Goal: Information Seeking & Learning: Compare options

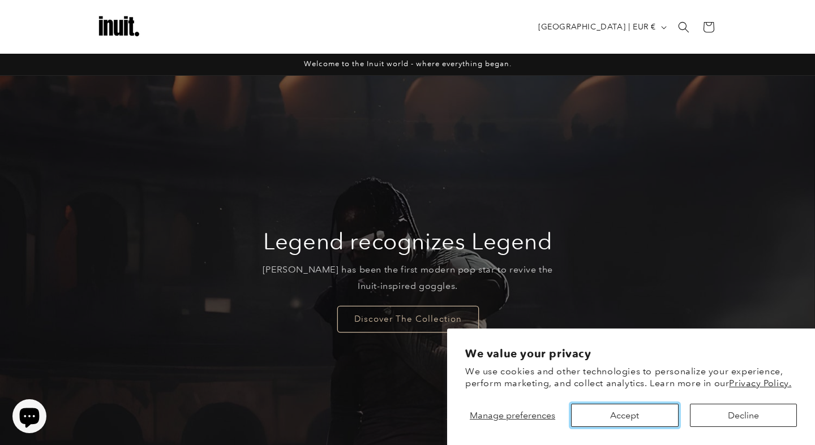
click at [614, 418] on button "Accept" at bounding box center [624, 415] width 107 height 23
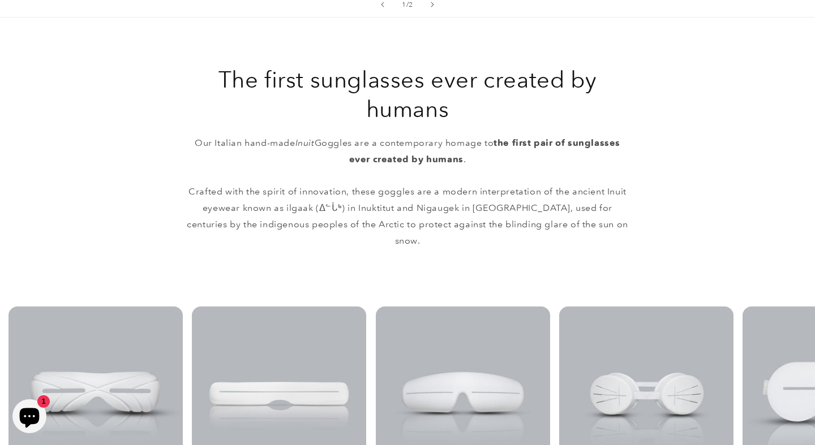
scroll to position [749, 0]
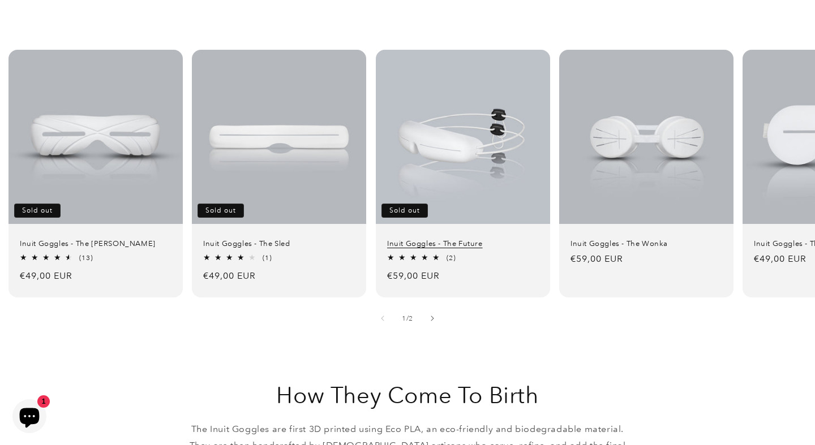
click at [467, 239] on link "Inuit Goggles - The Future" at bounding box center [463, 244] width 152 height 10
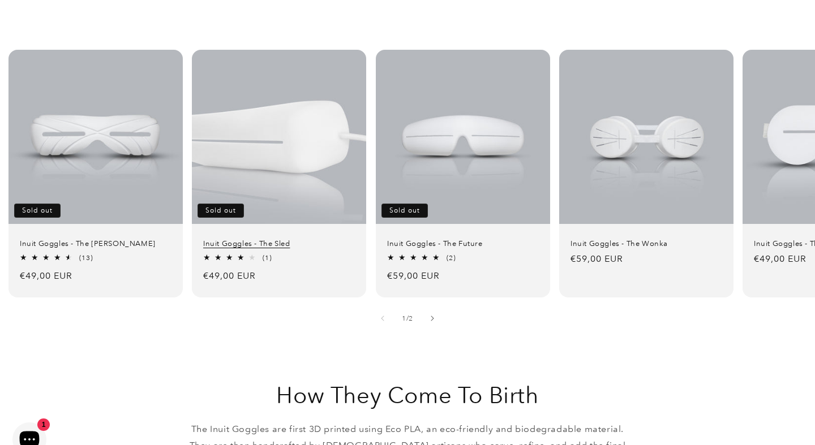
click at [301, 216] on link "Inuit Goggles - The Sled" at bounding box center [279, 221] width 152 height 10
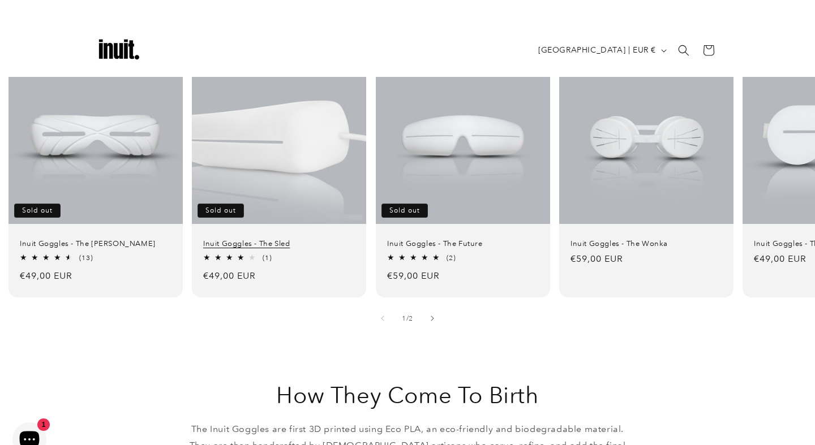
scroll to position [749, 0]
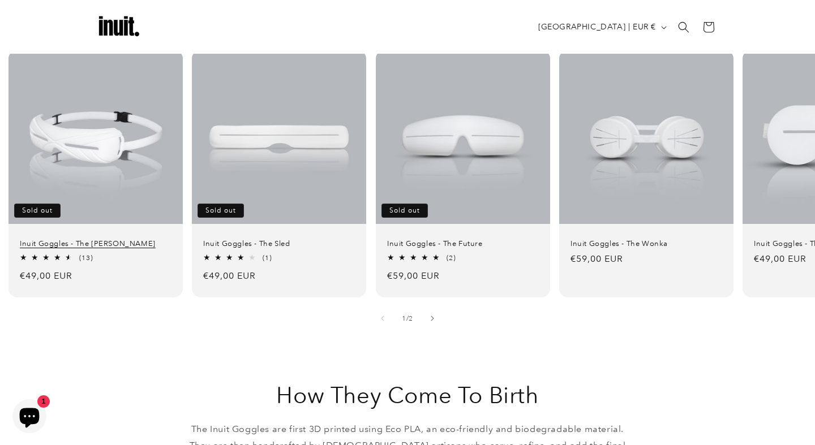
click at [129, 239] on link "Inuit Goggles - The Travis" at bounding box center [96, 244] width 152 height 10
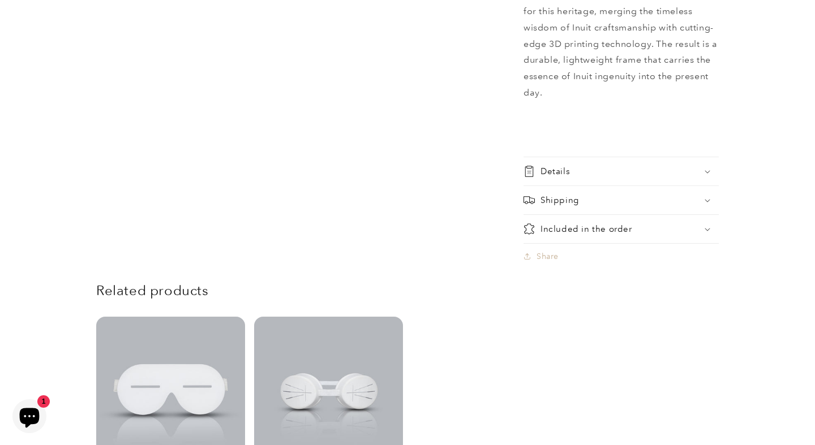
scroll to position [973, 0]
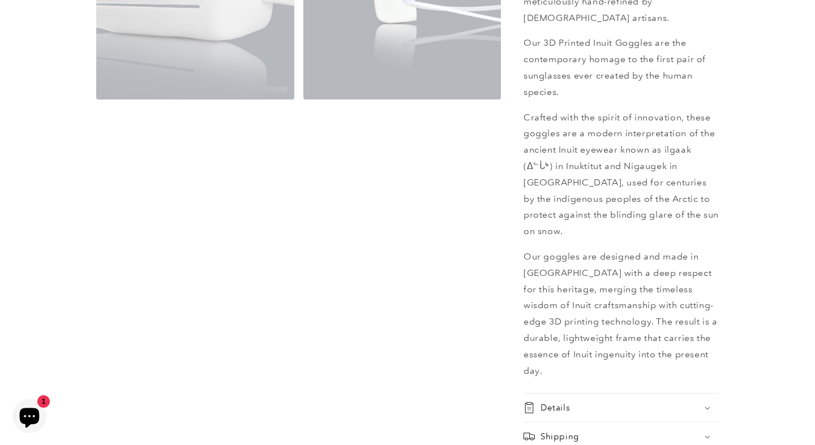
scroll to position [623, 0]
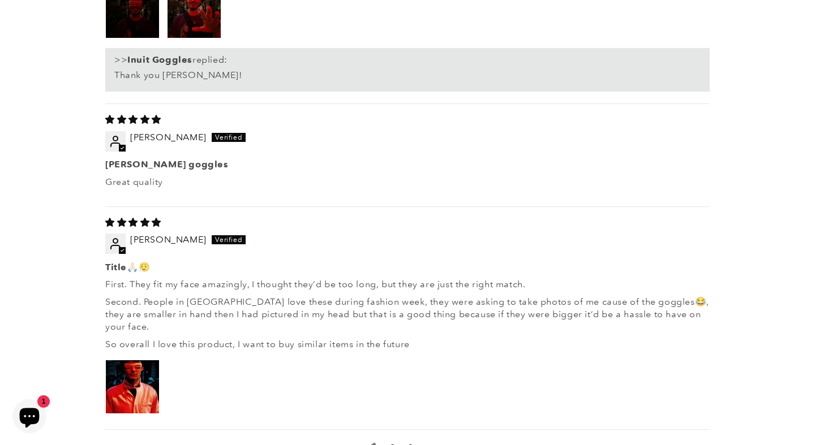
scroll to position [1962, 0]
